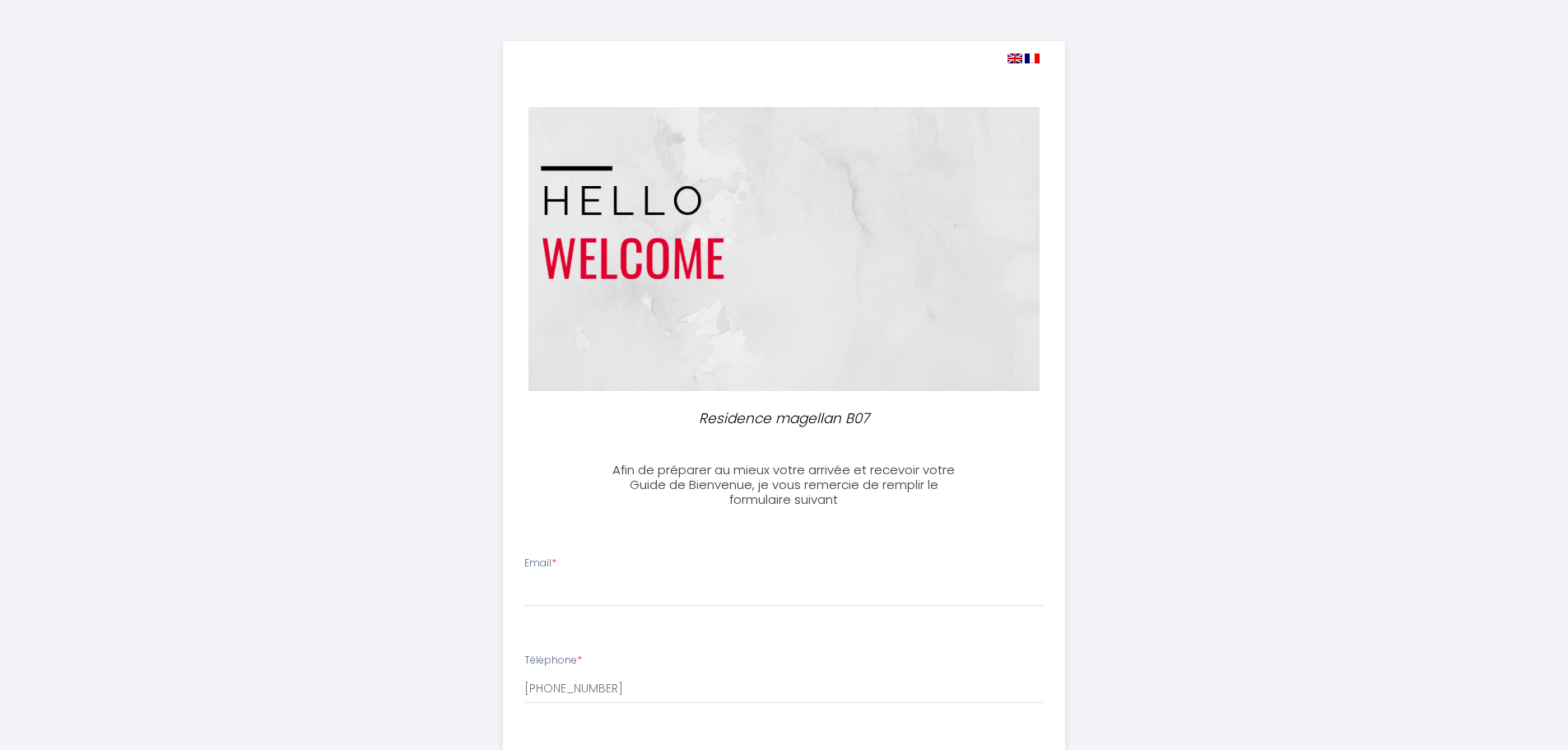
select select
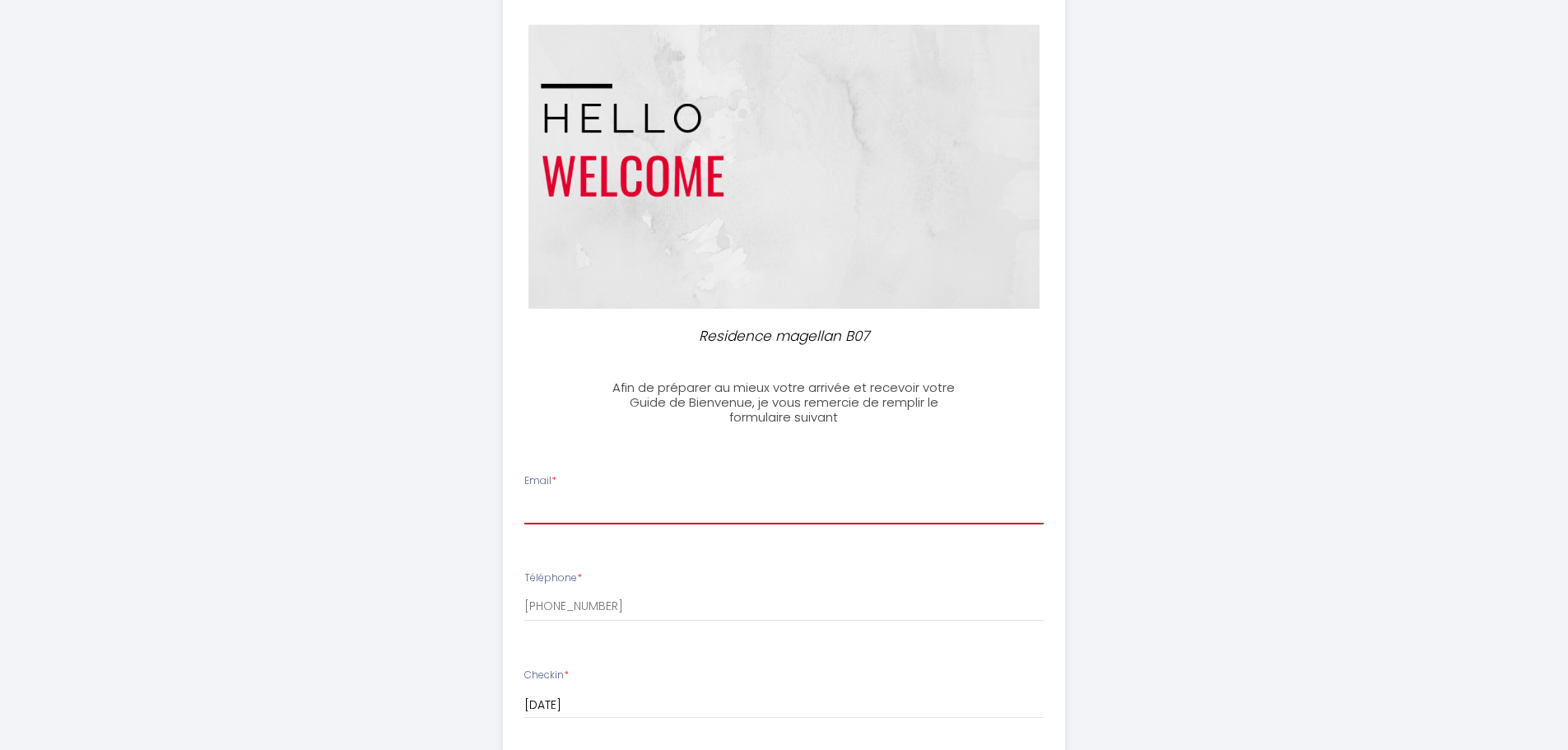
click at [582, 502] on input "Email *" at bounding box center [784, 509] width 520 height 29
type input "[EMAIL_ADDRESS][DOMAIN_NAME]"
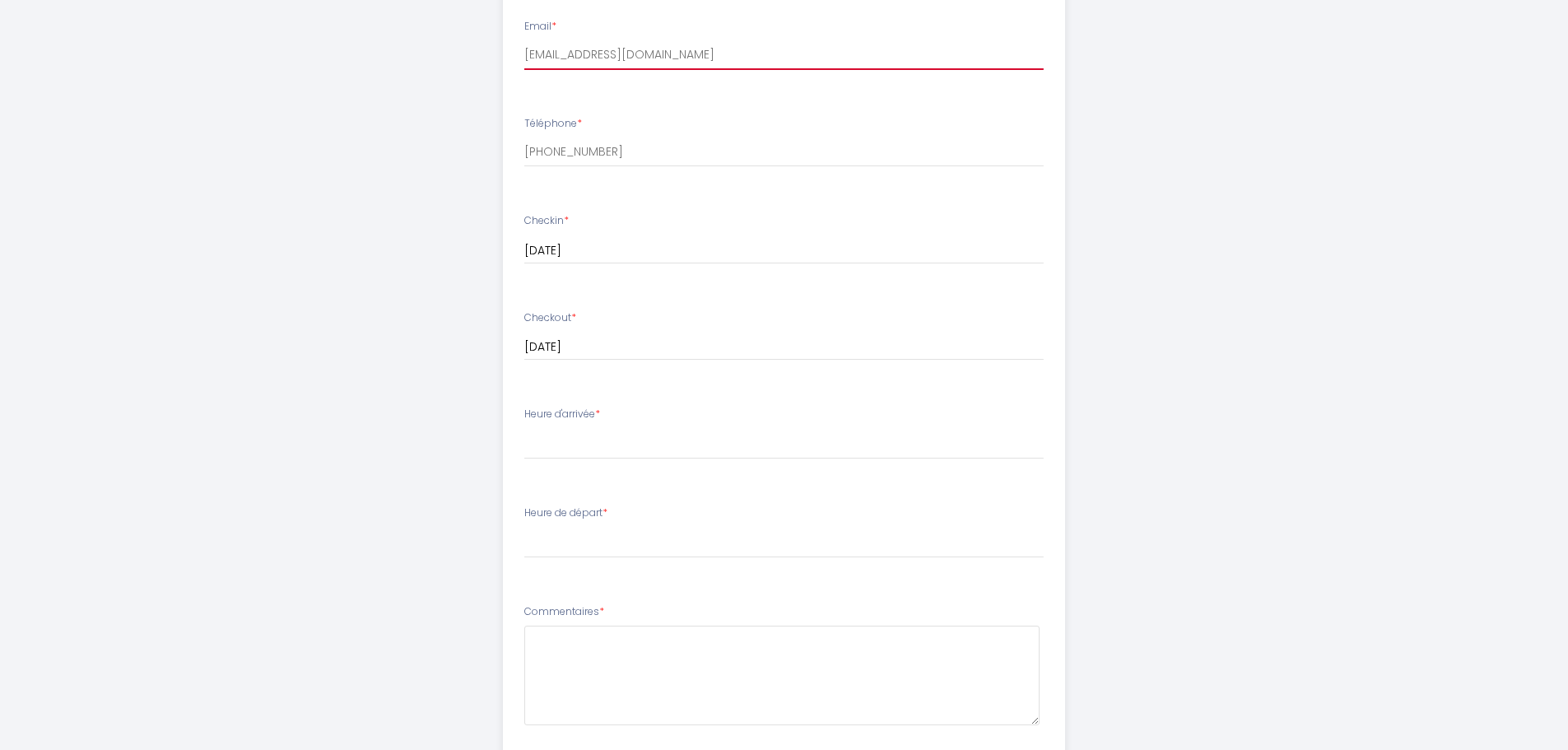
scroll to position [576, 0]
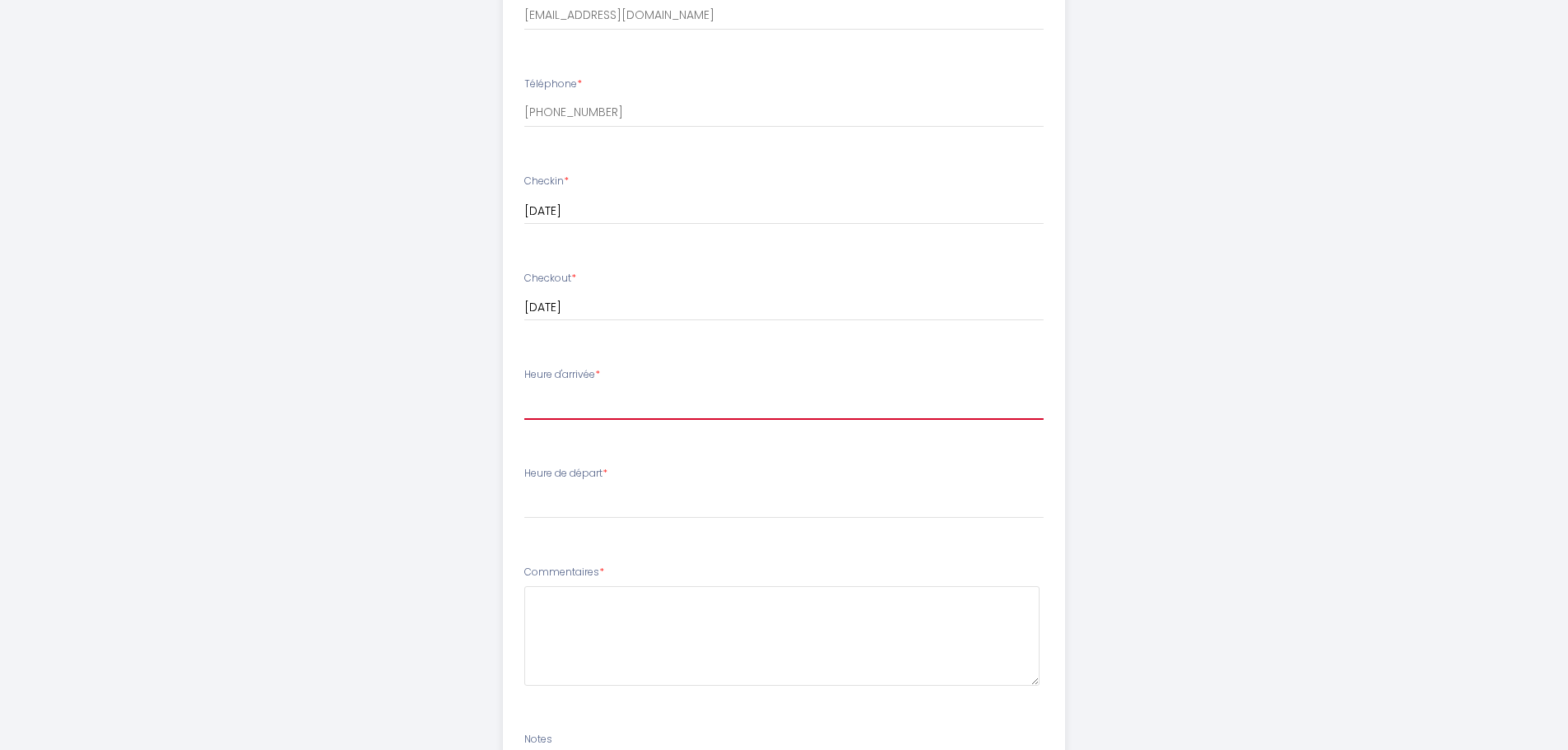
click at [589, 408] on select "14:00 14:30 15:00 15:30 16:00 16:30 17:00 17:30 18:00 18:30 19:00 19:30 20:00 2…" at bounding box center [784, 403] width 520 height 31
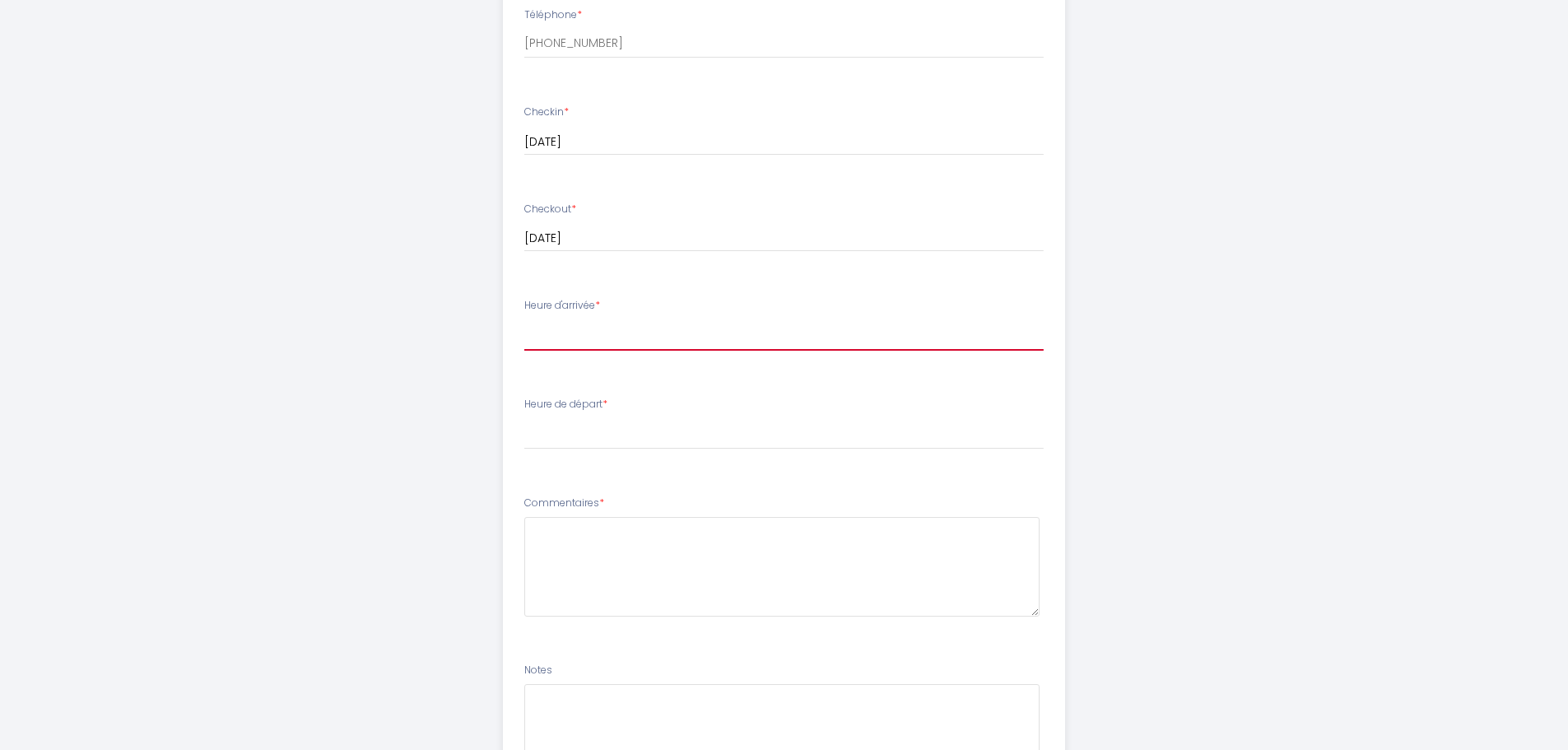
scroll to position [741, 0]
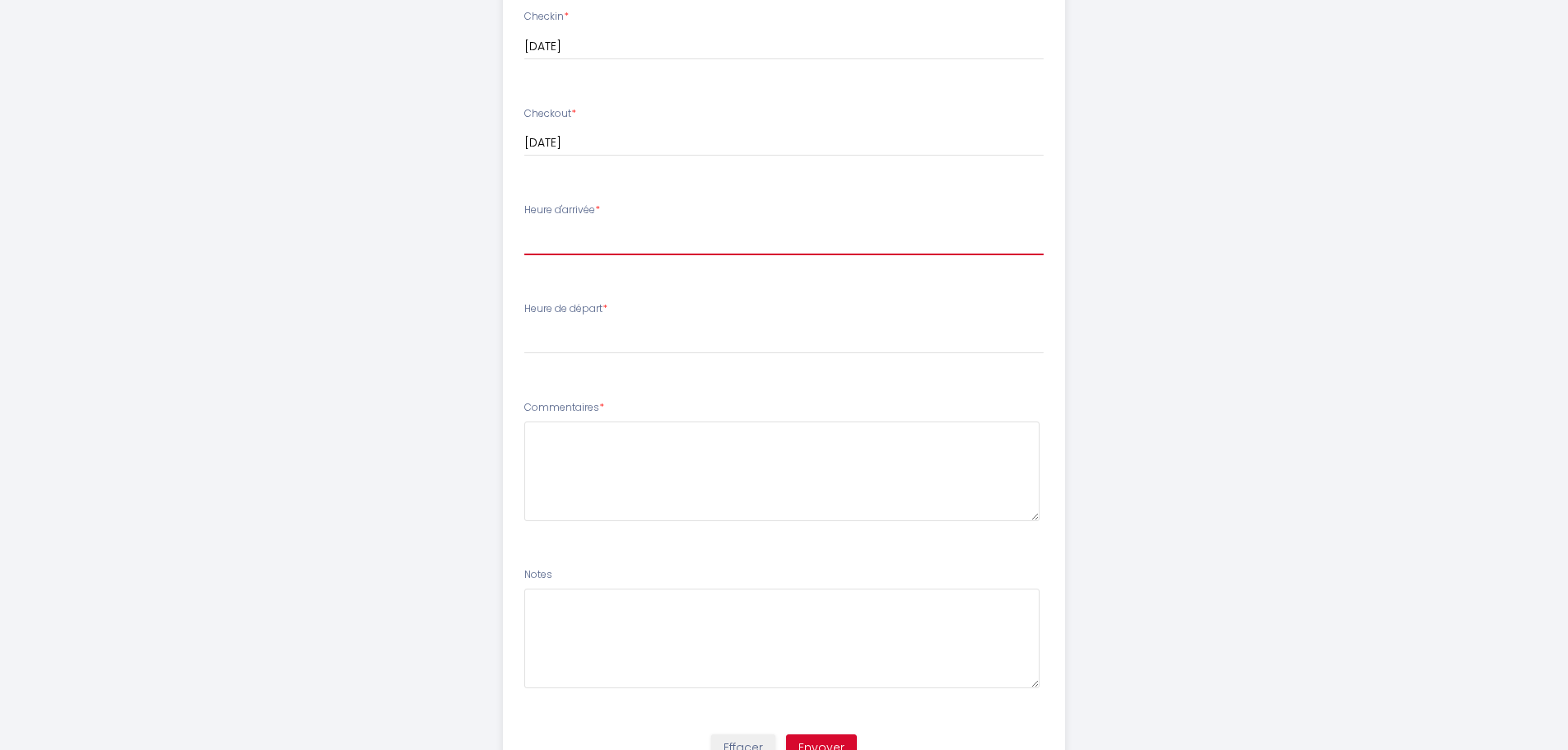
click at [619, 237] on select "14:00 14:30 15:00 15:30 16:00 16:30 17:00 17:30 18:00 18:30 19:00 19:30 20:00 2…" at bounding box center [784, 239] width 520 height 31
select select "17:30"
click at [524, 223] on select "14:00 14:30 15:00 15:30 16:00 16:30 17:00 17:30 18:00 18:30 19:00 19:30 20:00 2…" at bounding box center [784, 239] width 520 height 31
click at [594, 334] on select "00:00 00:30 01:00 01:30 02:00 02:30 03:00 03:30 04:00 04:30 05:00 05:30 06:00 0…" at bounding box center [784, 338] width 520 height 31
select select "09:30"
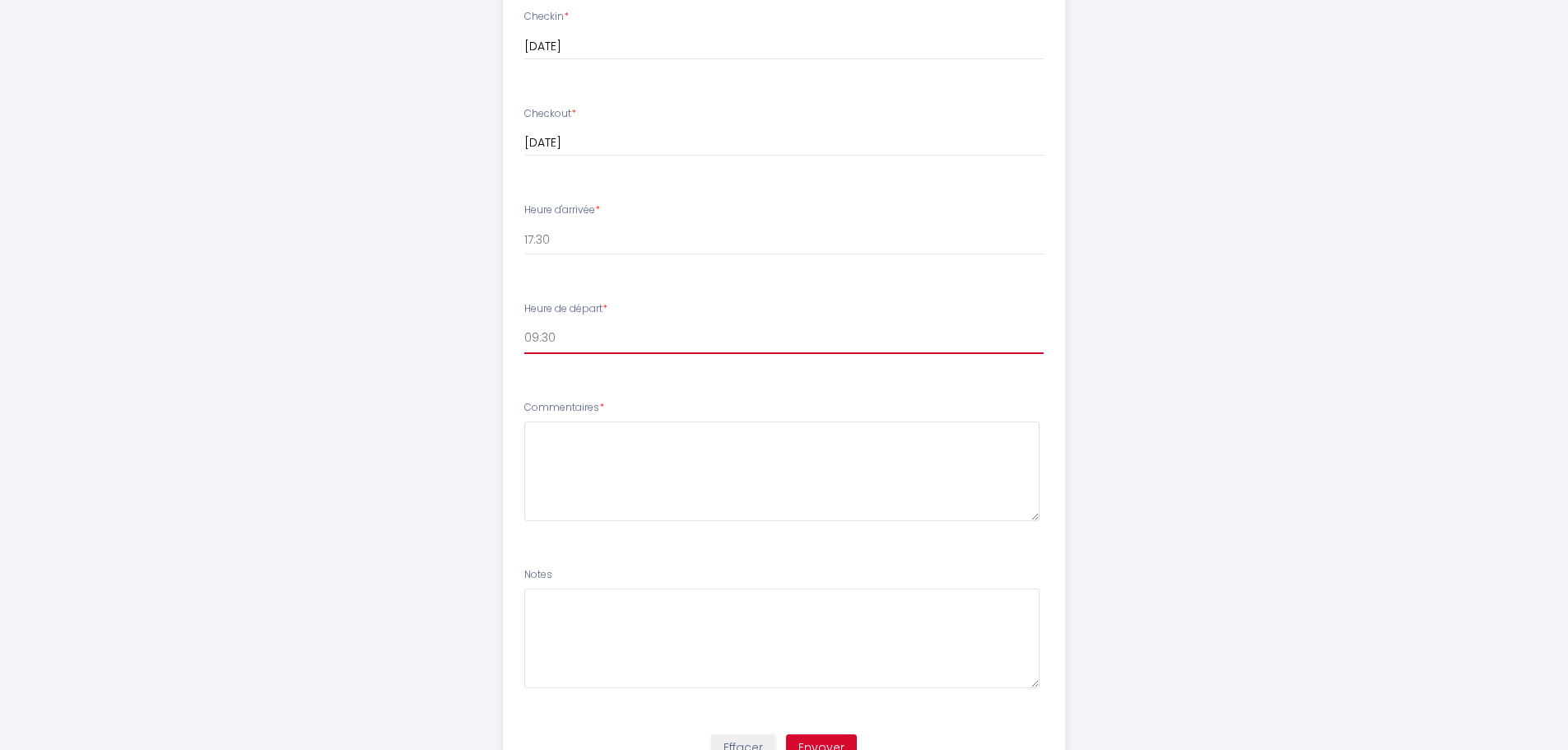
click at [524, 323] on select "00:00 00:30 01:00 01:30 02:00 02:30 03:00 03:30 04:00 04:30 05:00 05:30 06:00 0…" at bounding box center [784, 338] width 520 height 31
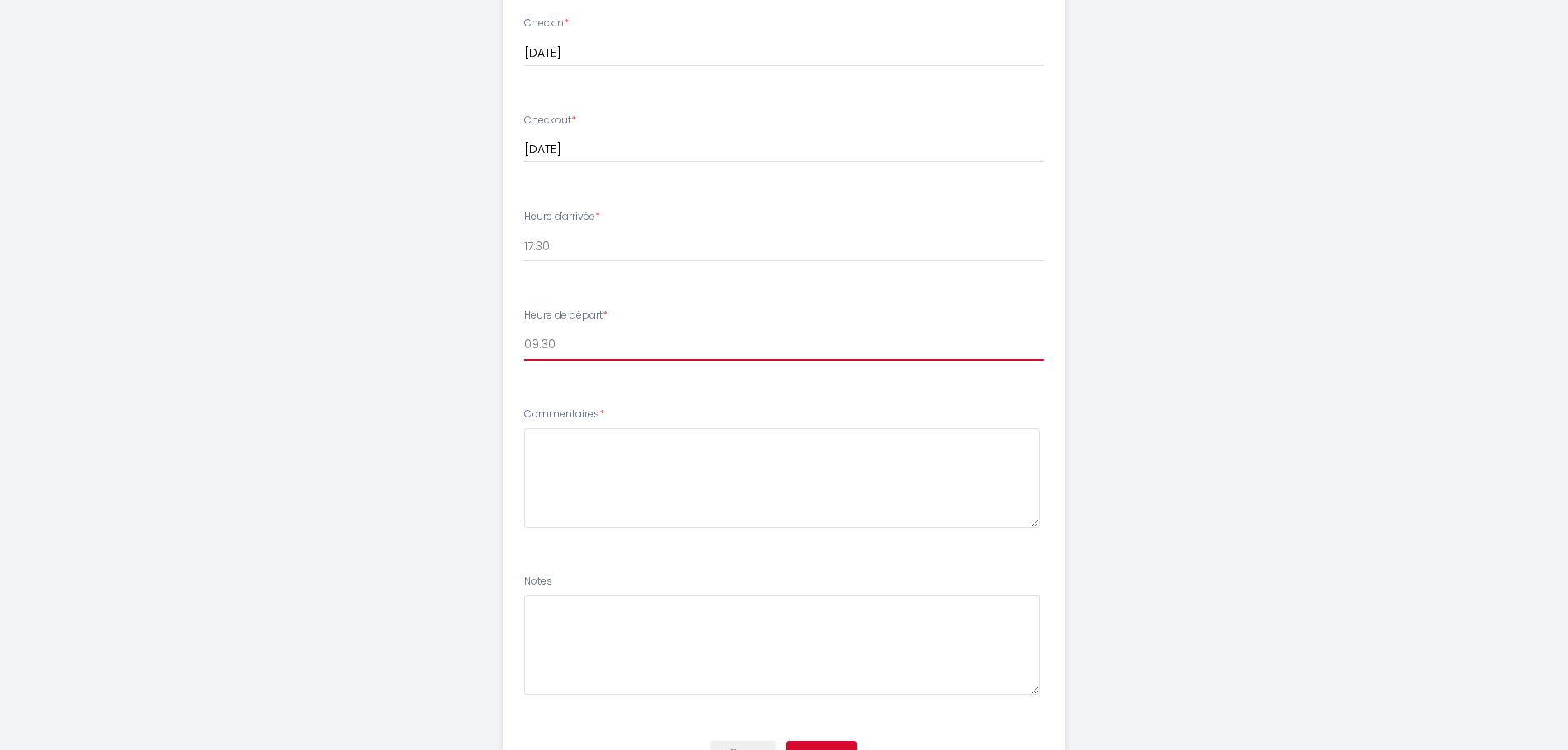
scroll to position [819, 0]
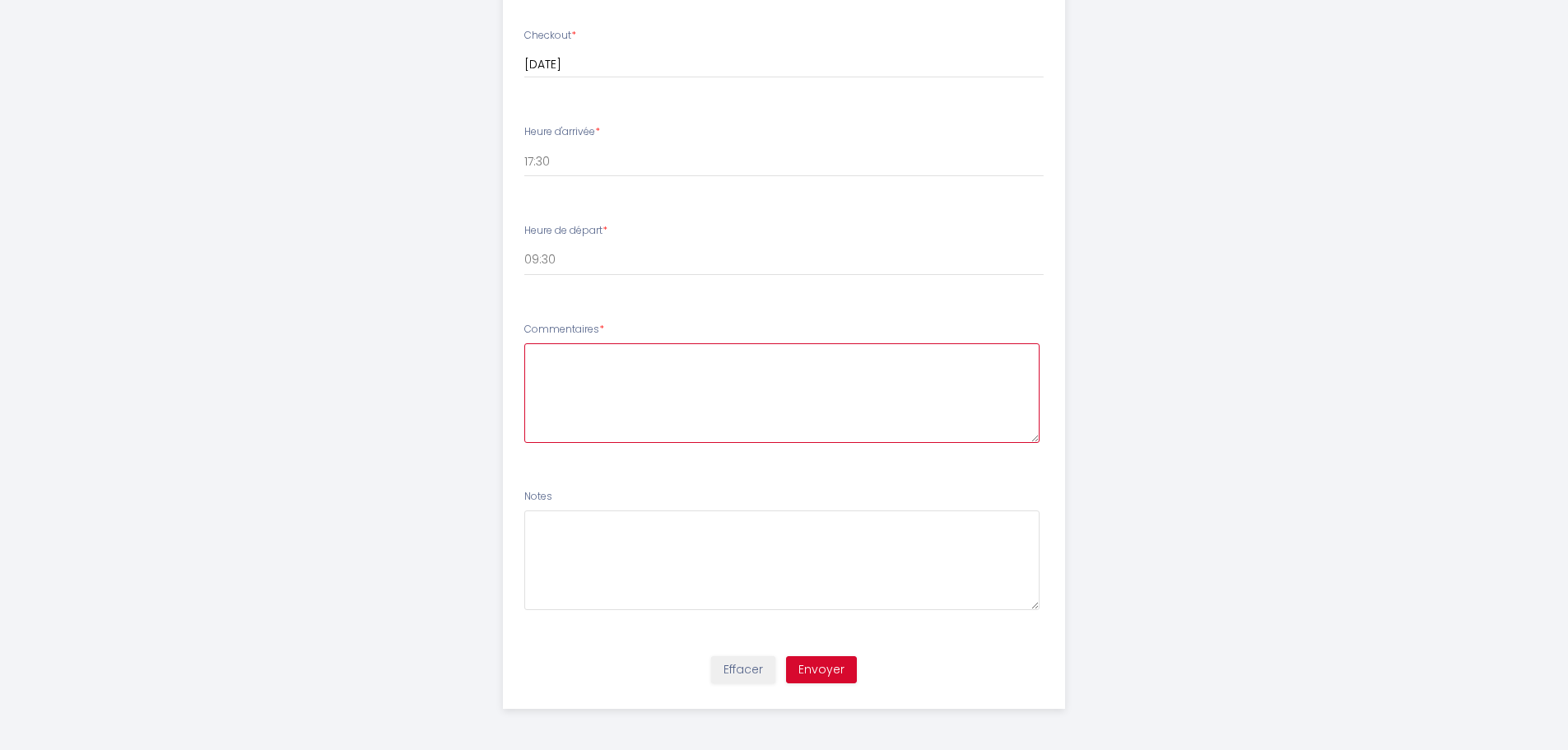
click at [553, 422] on textarea at bounding box center [782, 393] width 516 height 100
type textarea "Bonjour Je viens pour une formation de 2 jours a La Grande Motte Cordialement A…"
click at [823, 665] on button "Envoyer" at bounding box center [821, 670] width 71 height 28
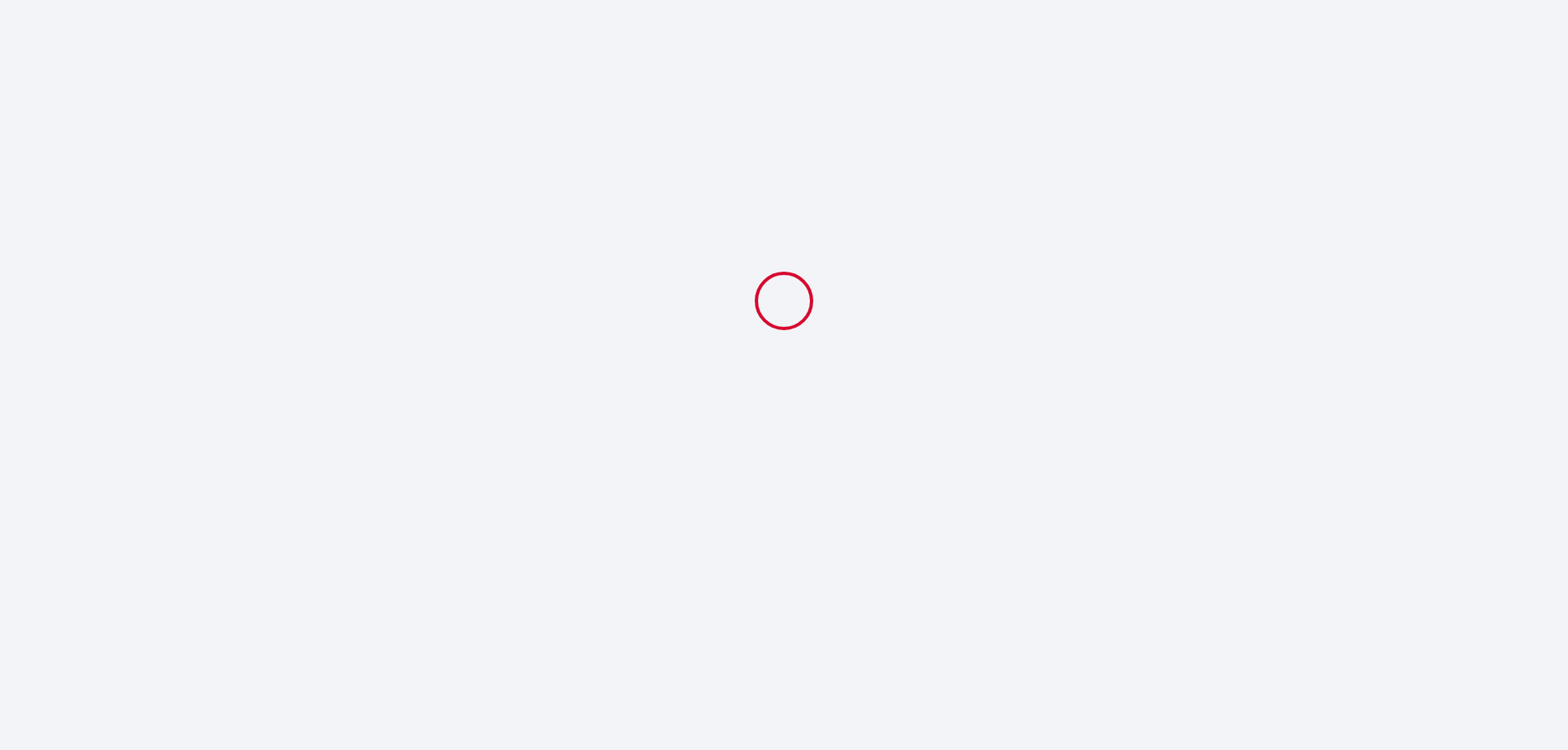
scroll to position [0, 0]
select select "17:30"
select select "09:30"
